Goal: Transaction & Acquisition: Book appointment/travel/reservation

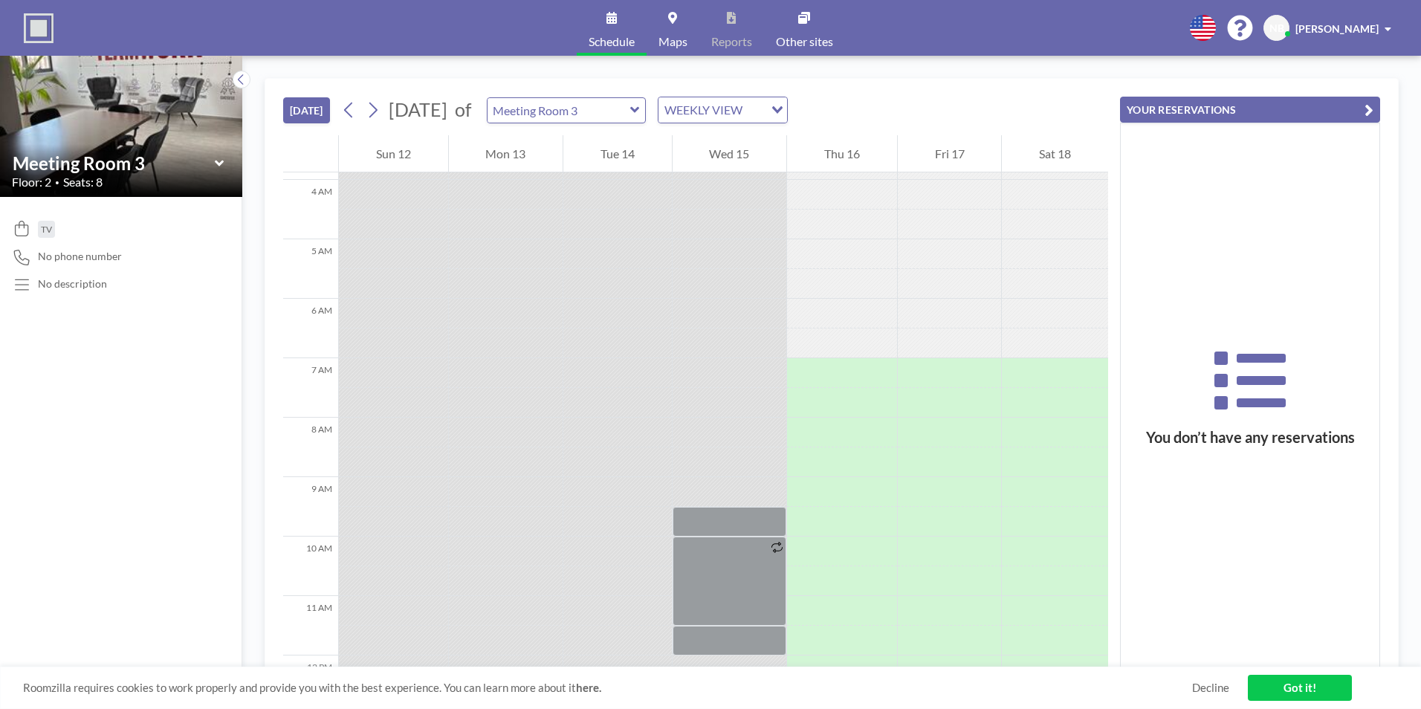
scroll to position [297, 0]
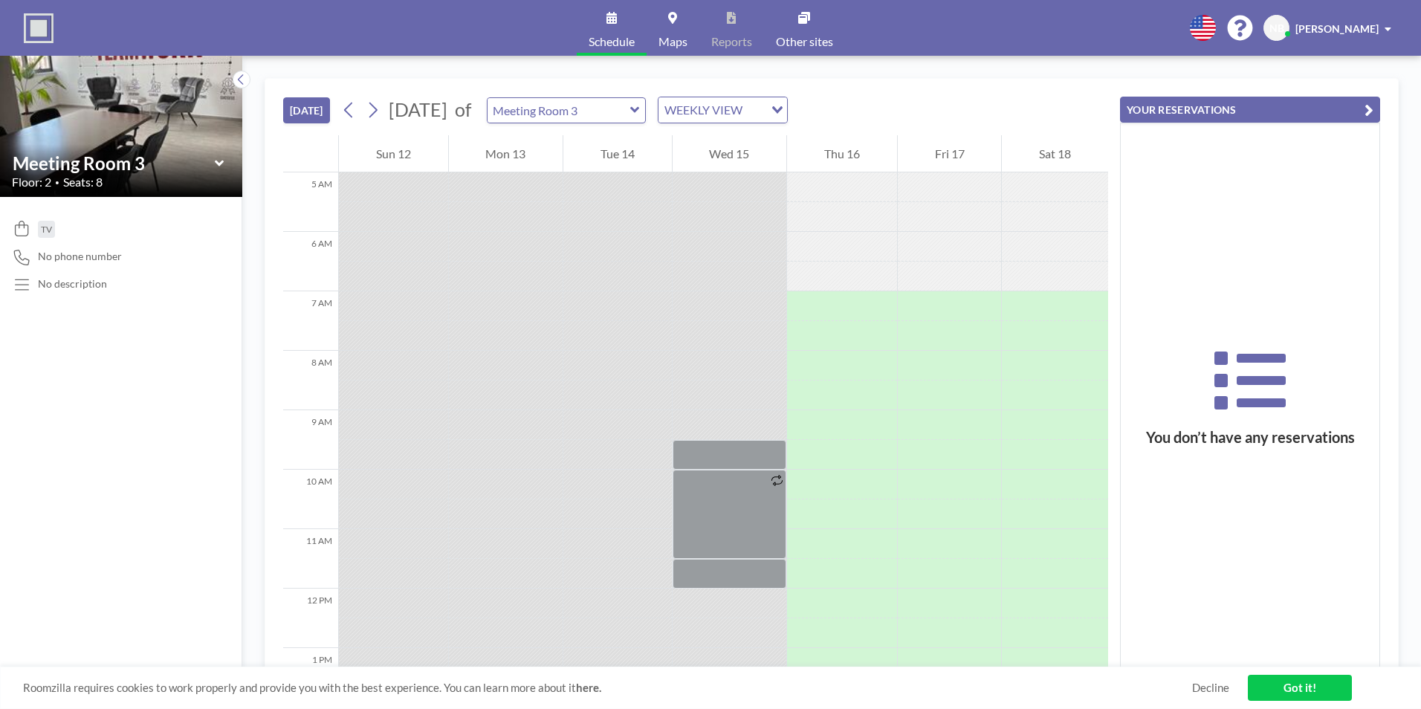
click at [640, 108] on icon at bounding box center [635, 110] width 10 height 15
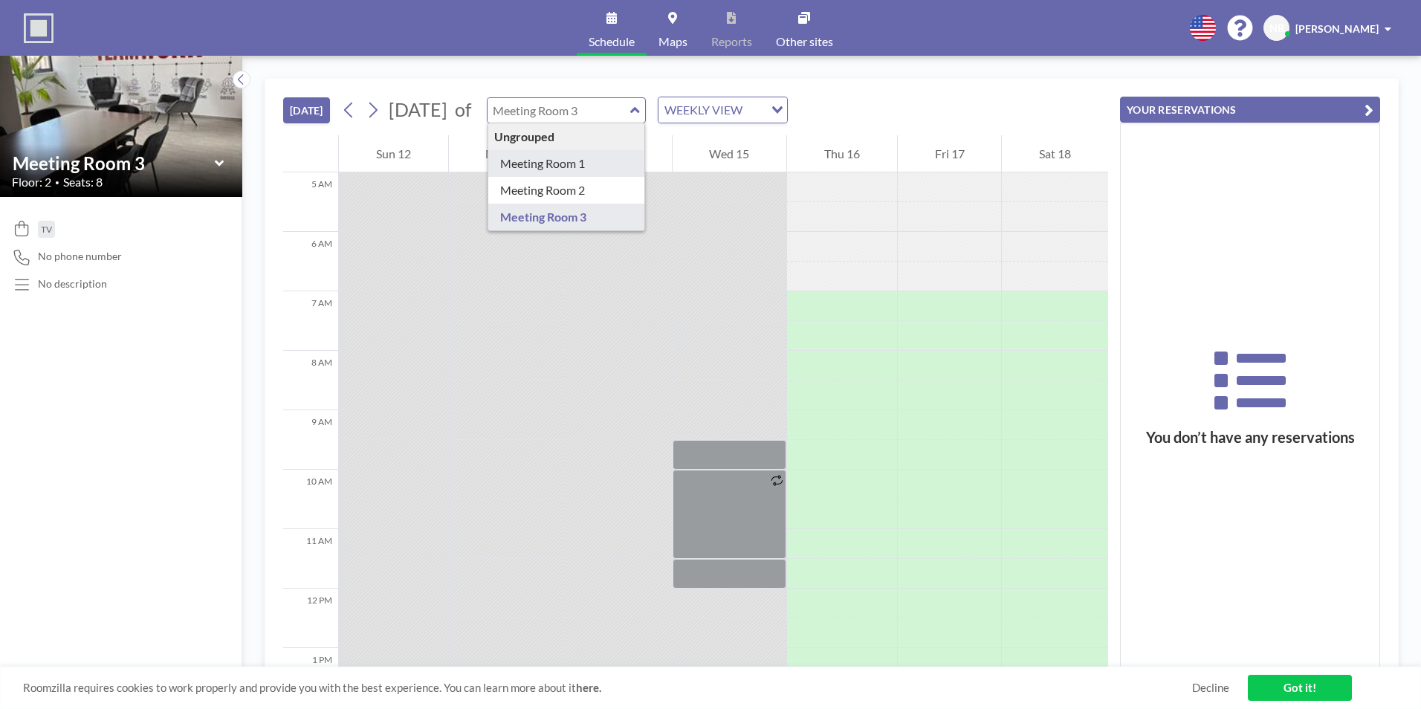
type input "Meeting Room 1"
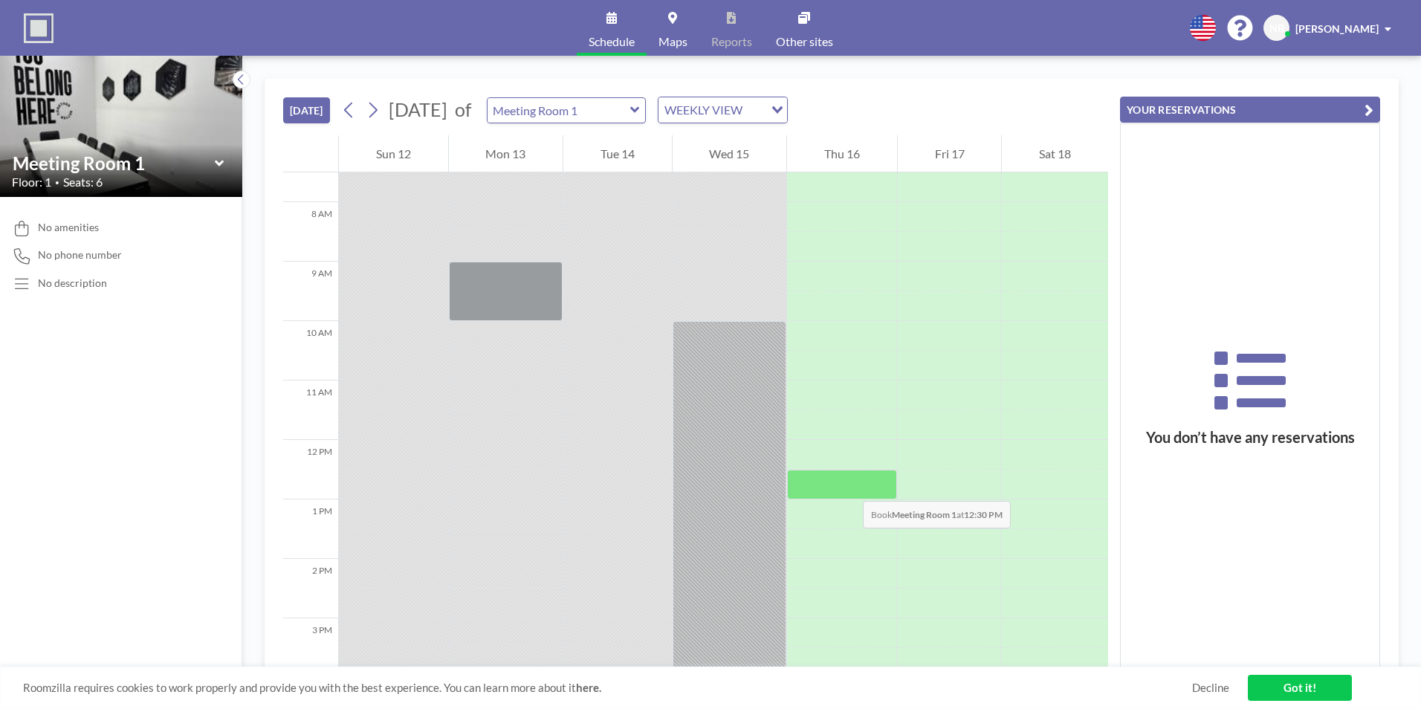
scroll to position [520, 0]
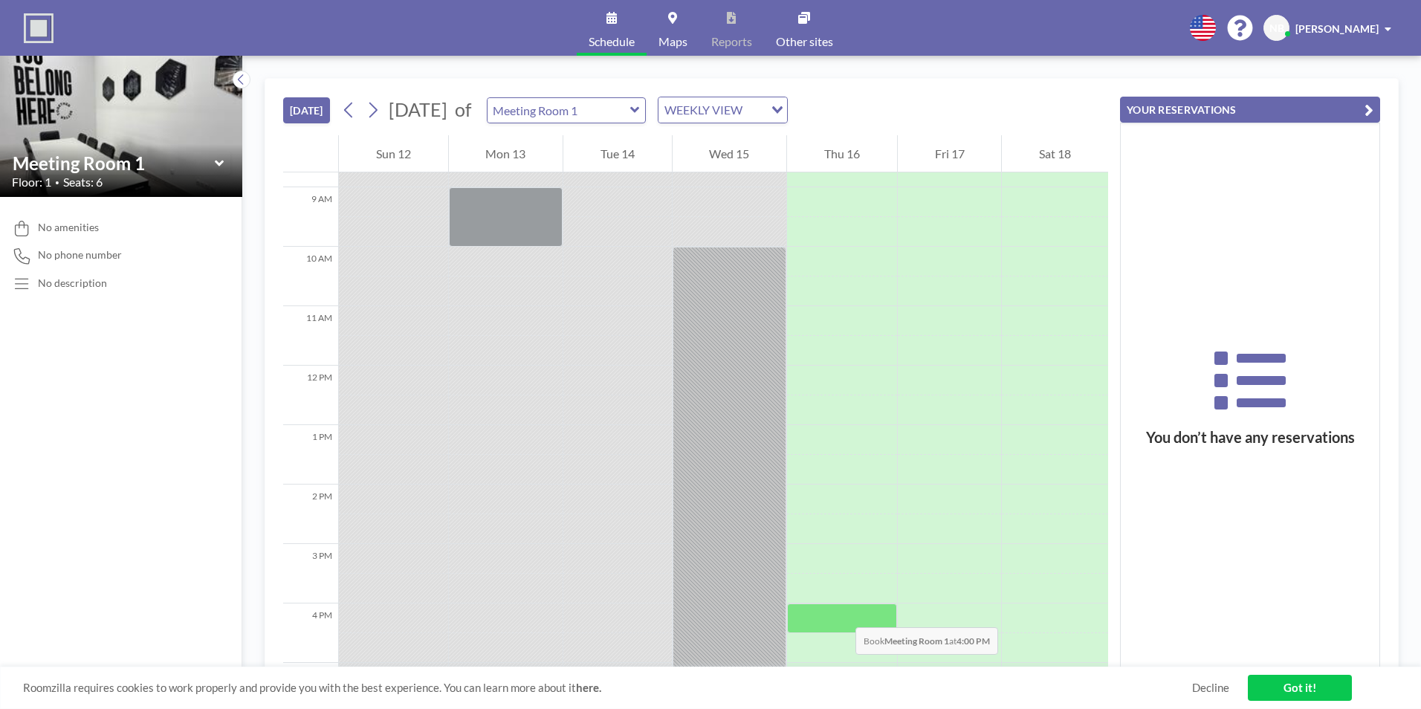
click at [841, 612] on div at bounding box center [842, 619] width 110 height 30
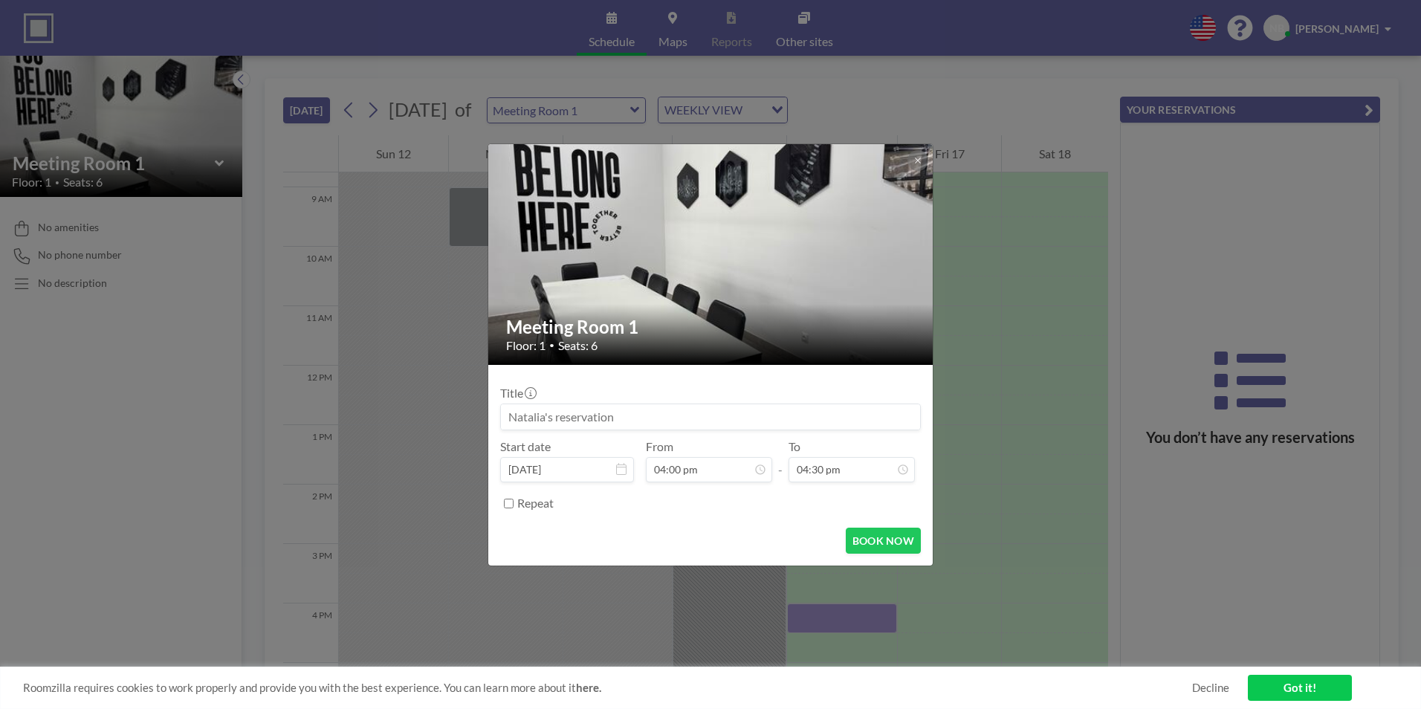
click at [841, 612] on div "Meeting Room 1 Floor: 1 • Seats: 6 Title Start date [DATE] From 04:00 pm - To 0…" at bounding box center [710, 354] width 1421 height 709
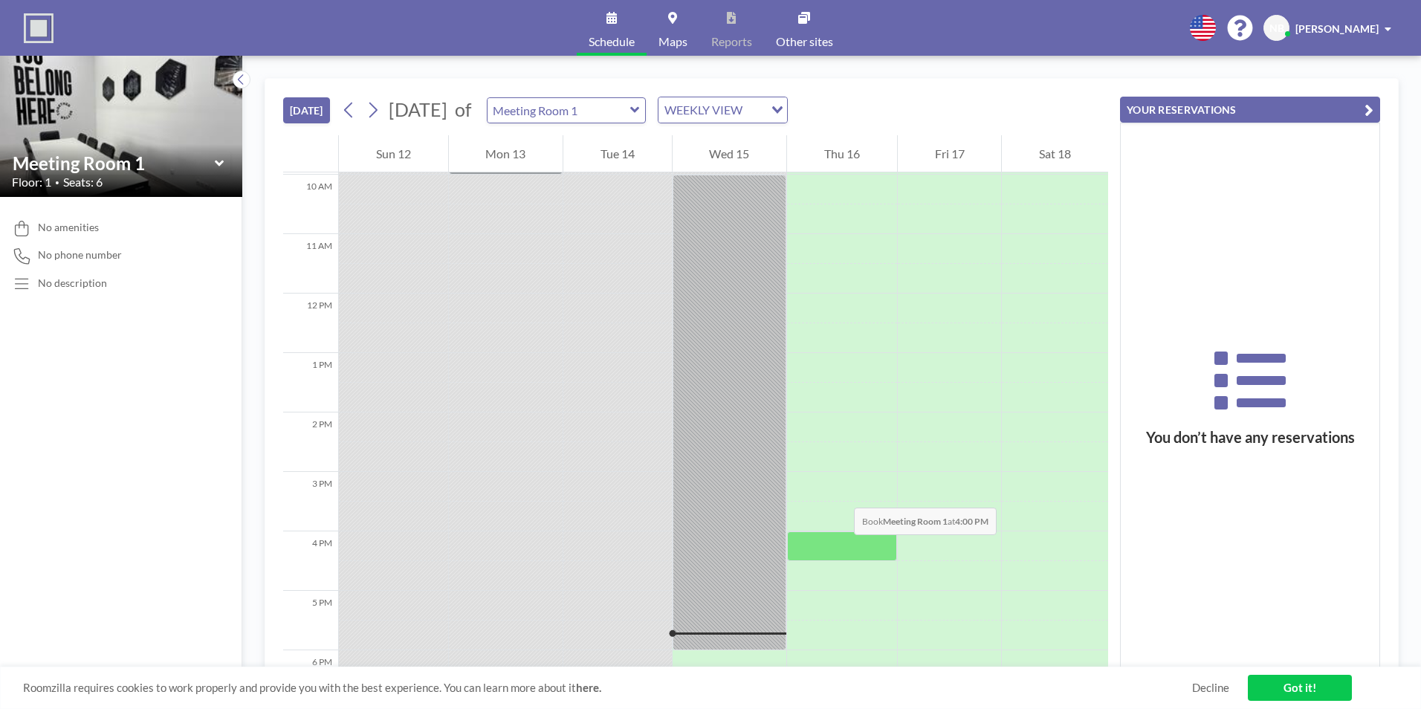
scroll to position [669, 0]
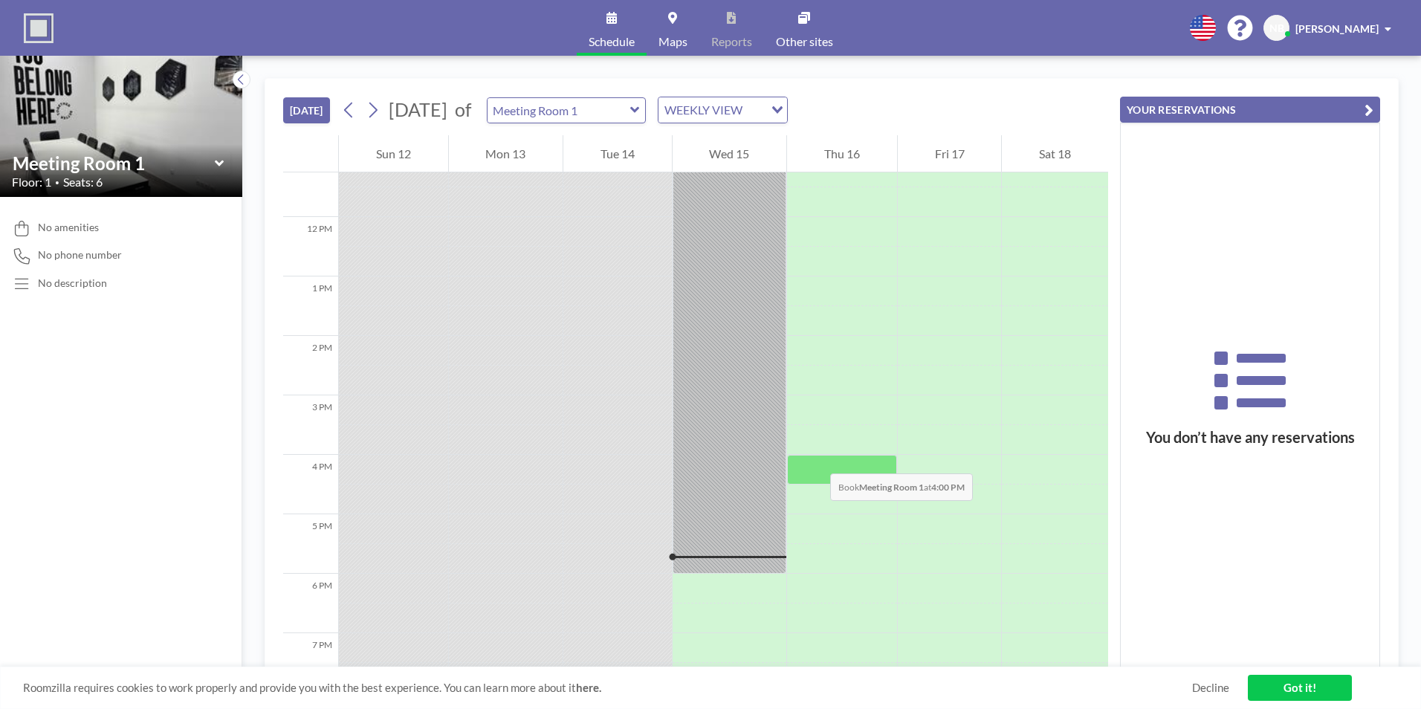
click at [815, 459] on div at bounding box center [842, 470] width 110 height 30
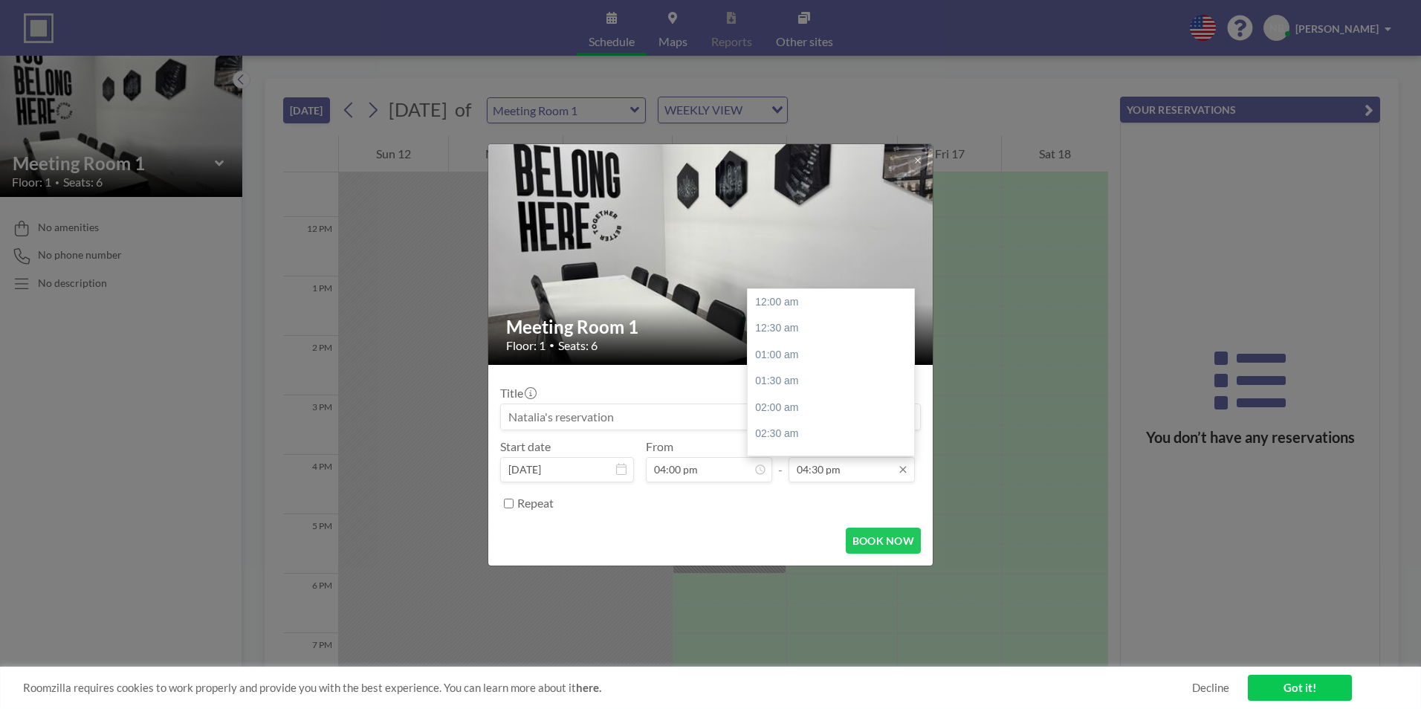
scroll to position [873, 0]
click at [782, 332] on div "05:00 pm" at bounding box center [835, 328] width 174 height 27
type input "05:00 pm"
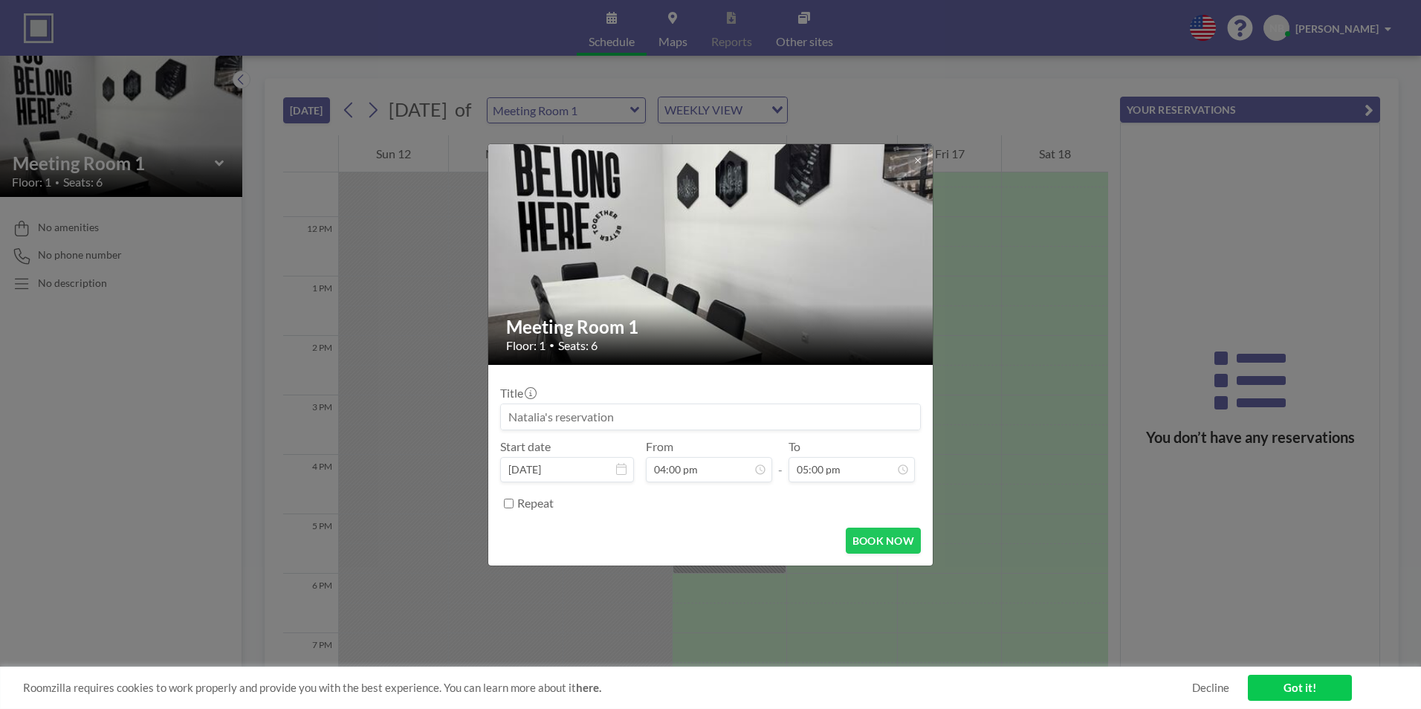
scroll to position [847, 0]
click at [886, 548] on button "BOOK NOW" at bounding box center [883, 541] width 75 height 26
